Goal: Transaction & Acquisition: Purchase product/service

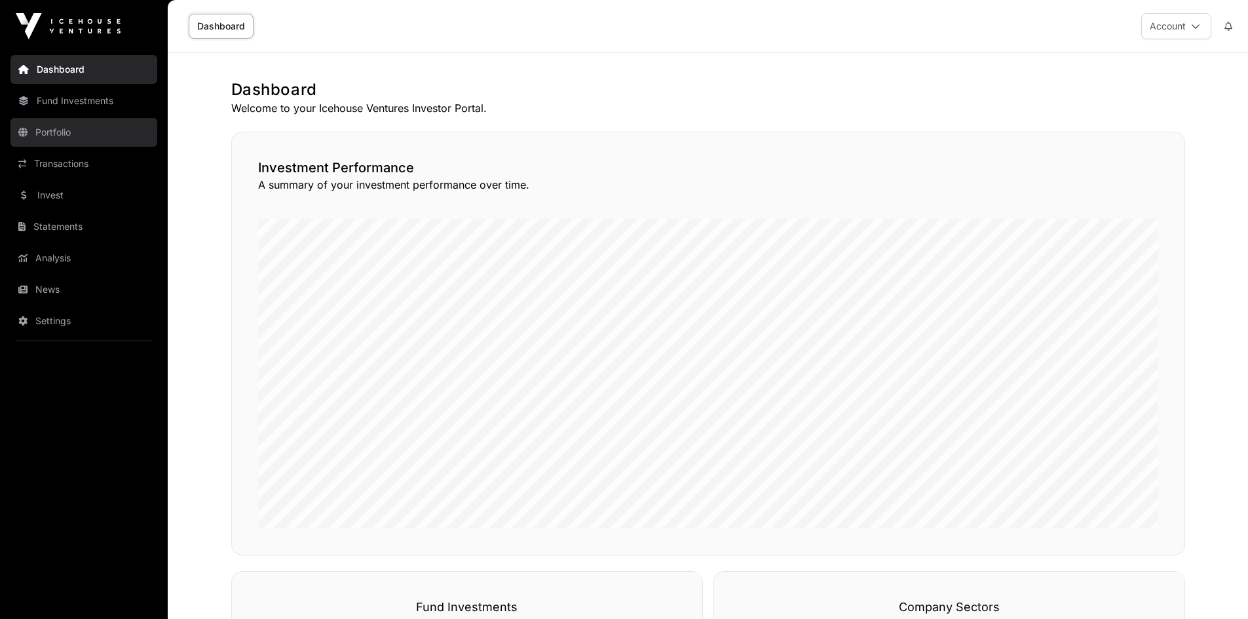
click at [60, 132] on link "Portfolio" at bounding box center [83, 132] width 147 height 29
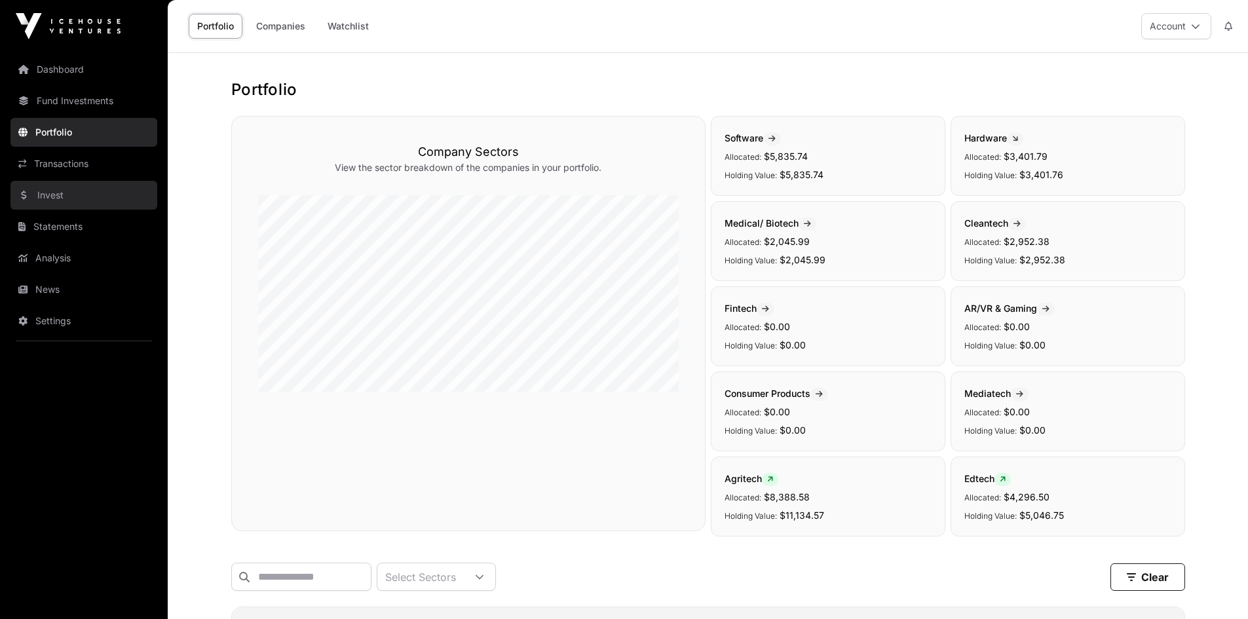
click at [50, 196] on link "Invest" at bounding box center [83, 195] width 147 height 29
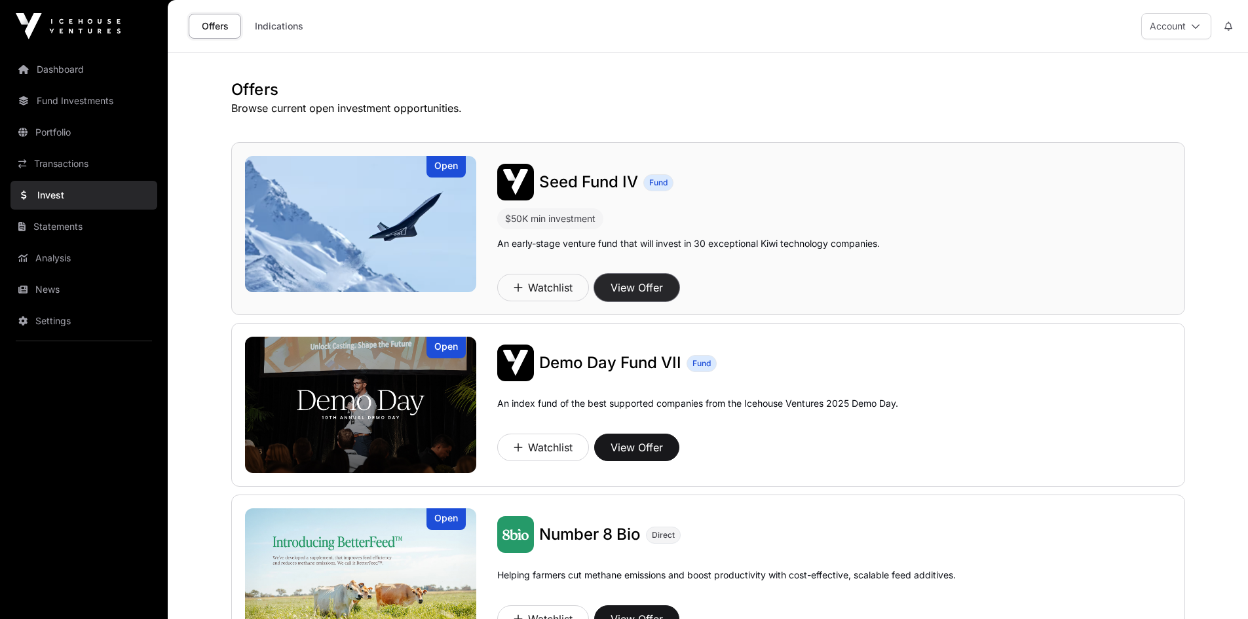
click at [627, 282] on button "View Offer" at bounding box center [636, 288] width 85 height 28
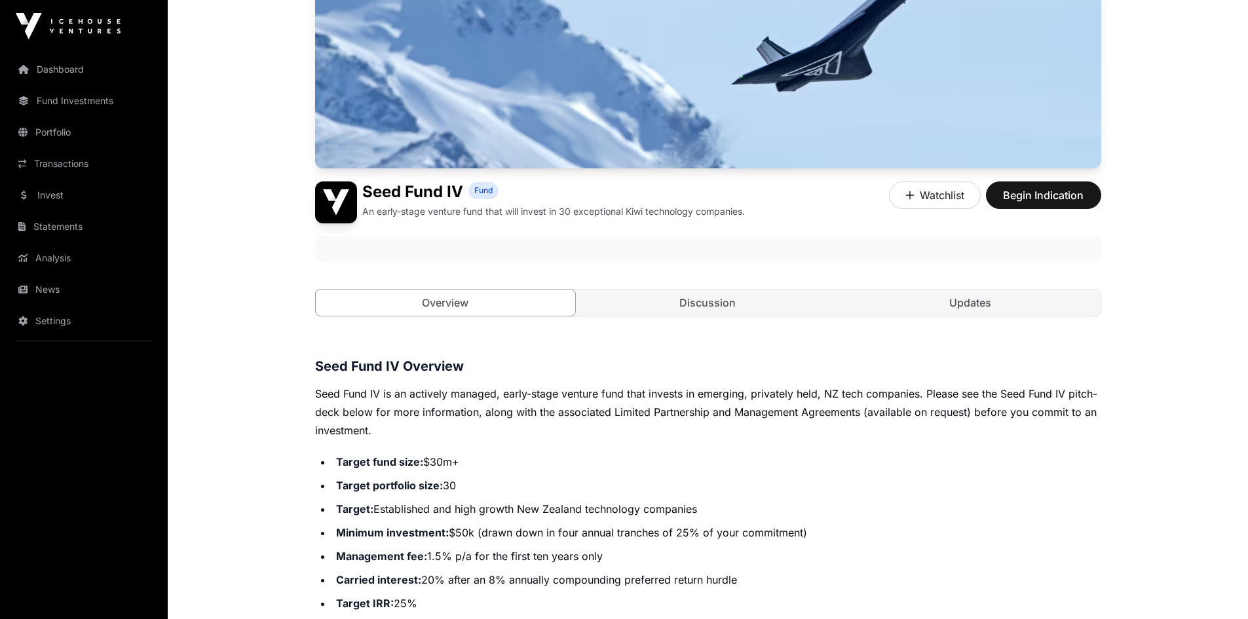
scroll to position [131, 0]
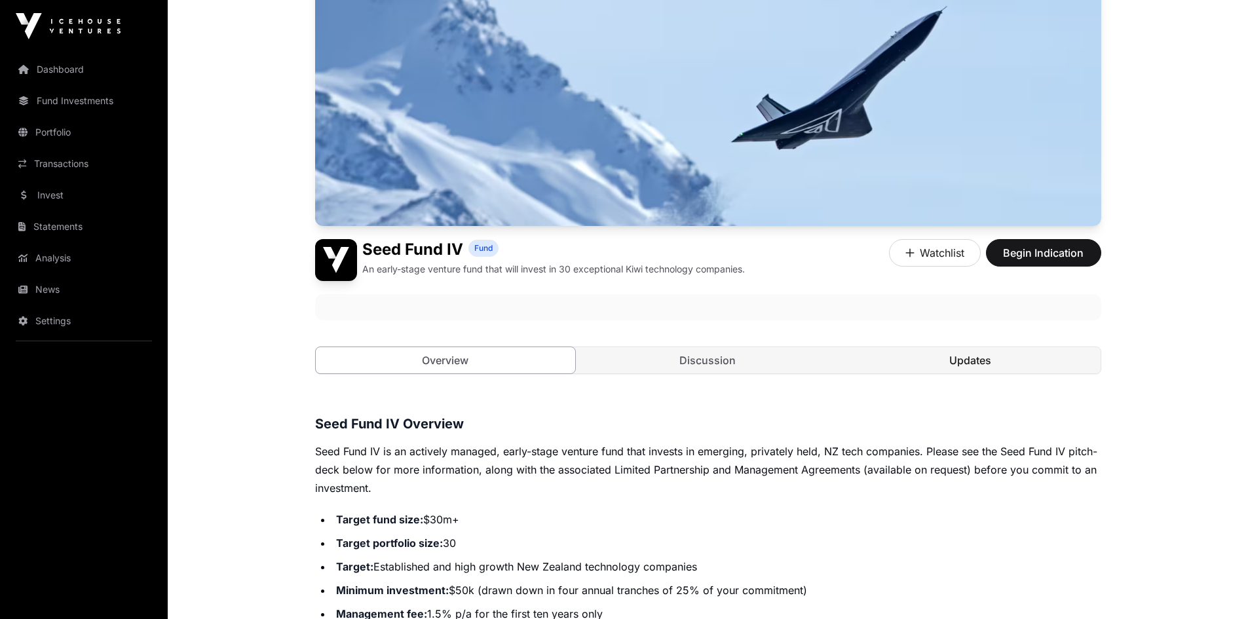
click at [918, 359] on link "Updates" at bounding box center [970, 360] width 260 height 26
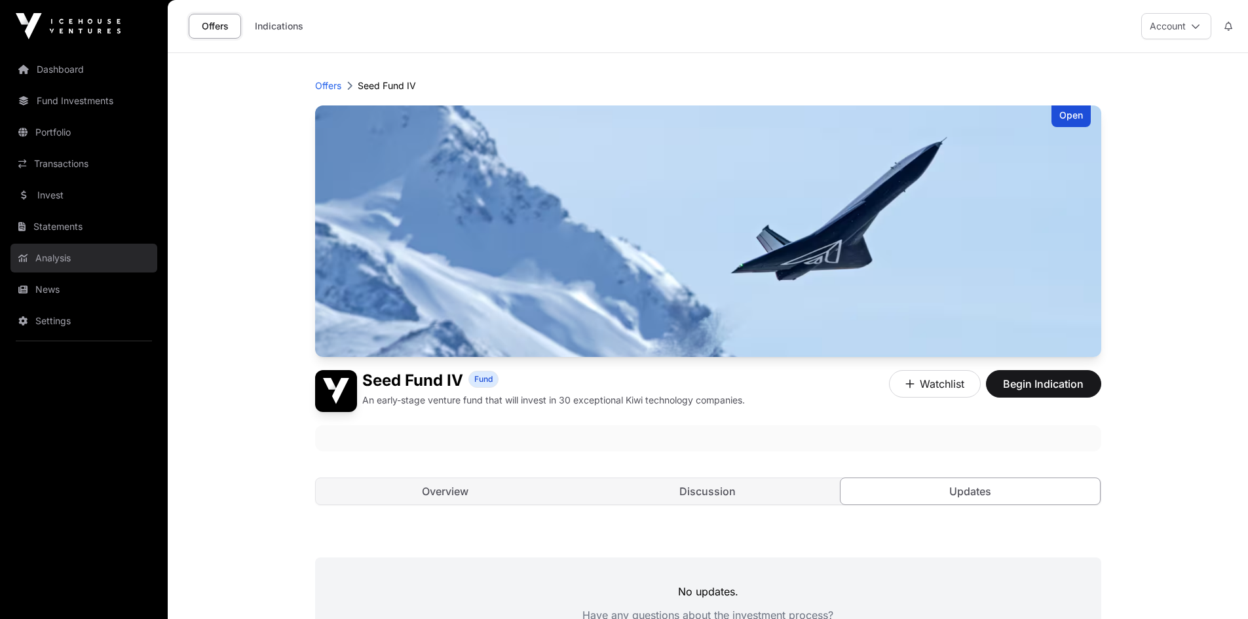
click at [46, 253] on link "Analysis" at bounding box center [83, 258] width 147 height 29
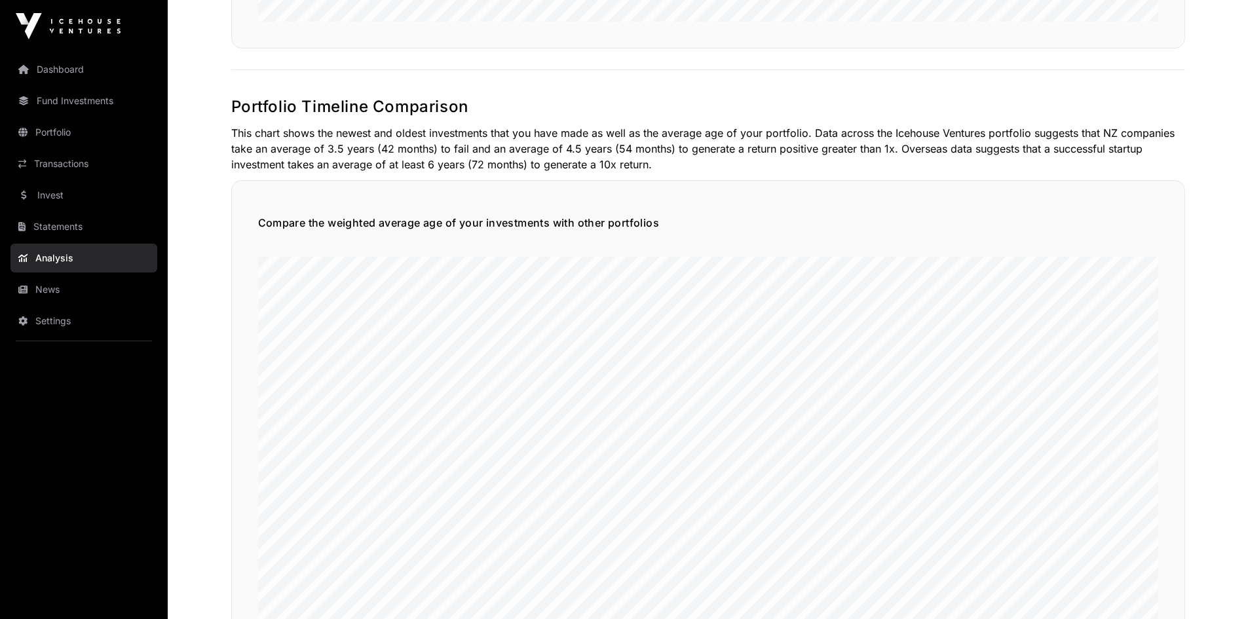
scroll to position [1181, 0]
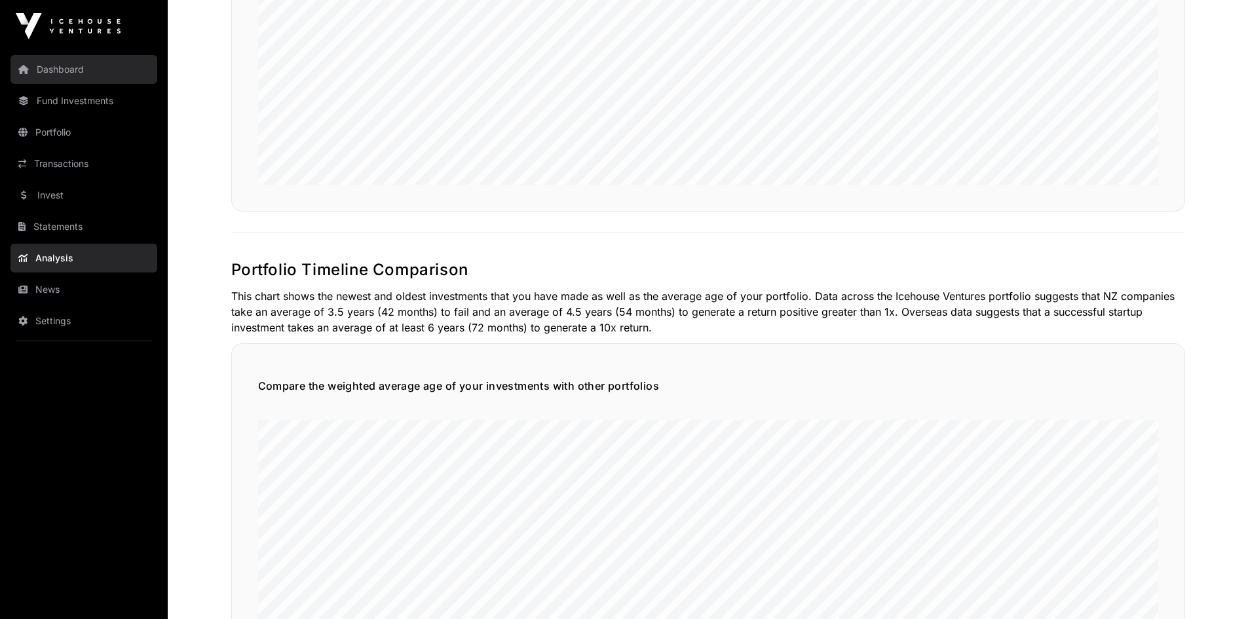
click at [76, 75] on link "Dashboard" at bounding box center [83, 69] width 147 height 29
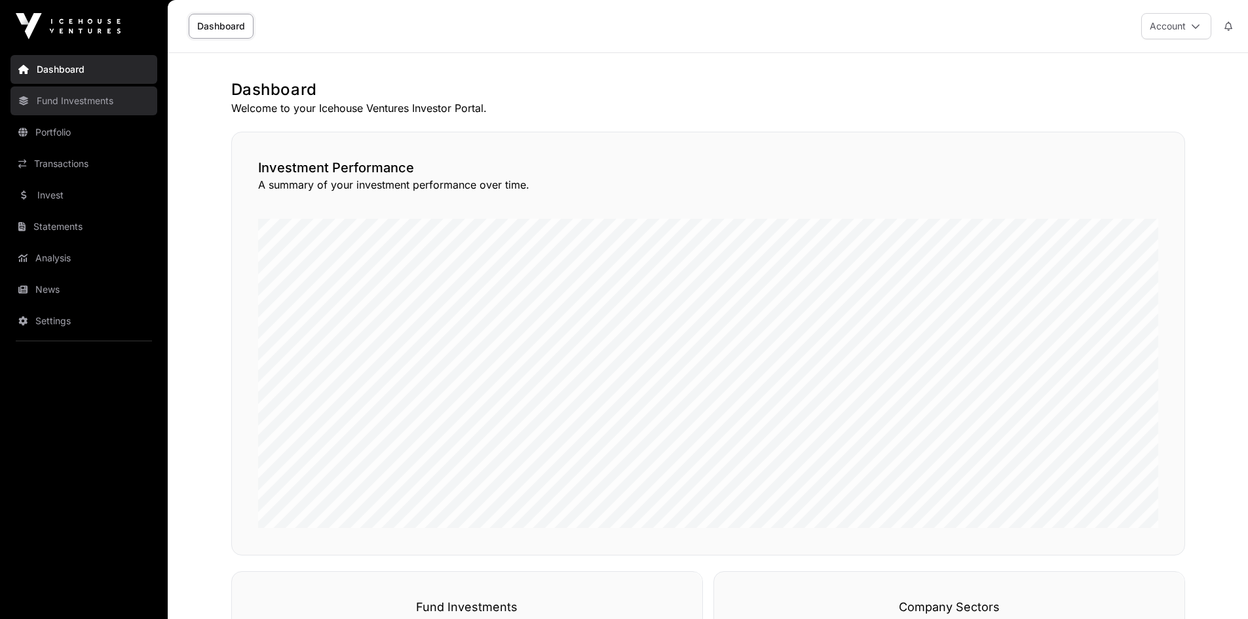
click at [83, 99] on link "Fund Investments" at bounding box center [83, 100] width 147 height 29
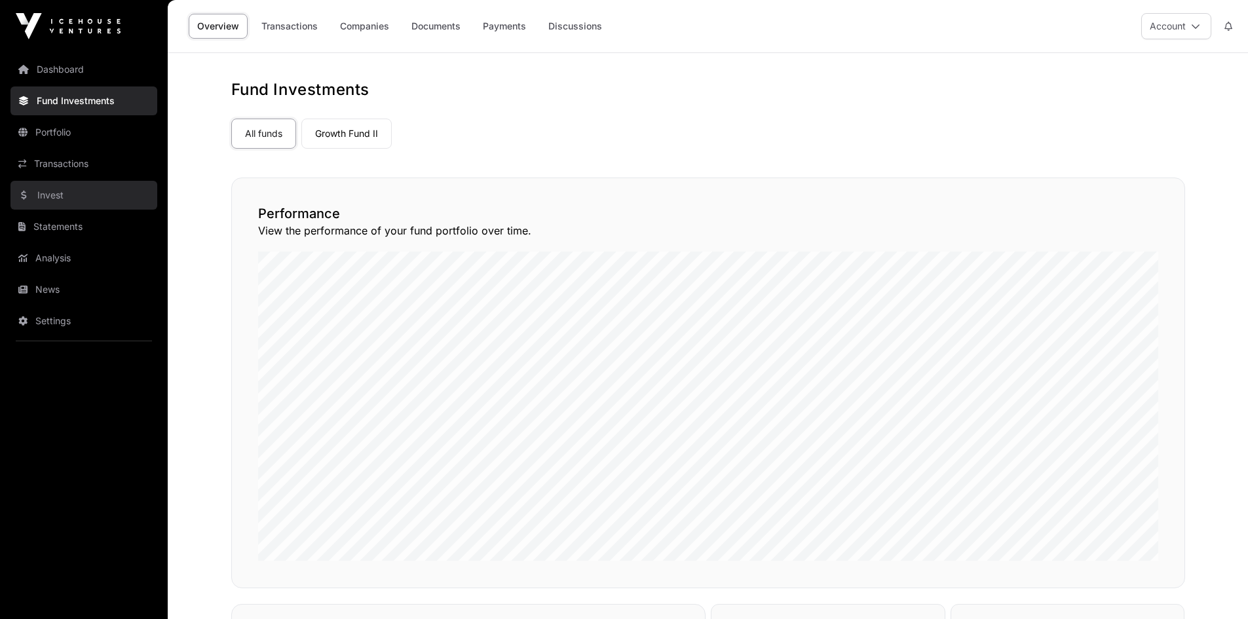
click at [56, 202] on link "Invest" at bounding box center [83, 195] width 147 height 29
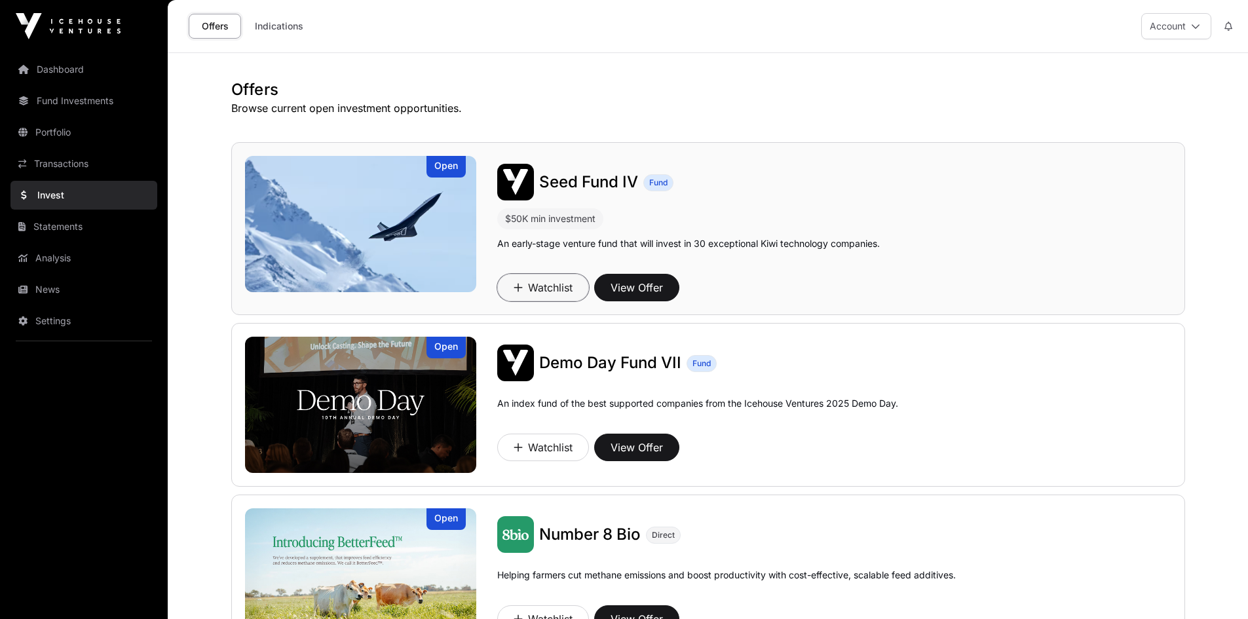
click at [532, 289] on button "Watchlist" at bounding box center [543, 288] width 92 height 28
